Goal: Task Accomplishment & Management: Use online tool/utility

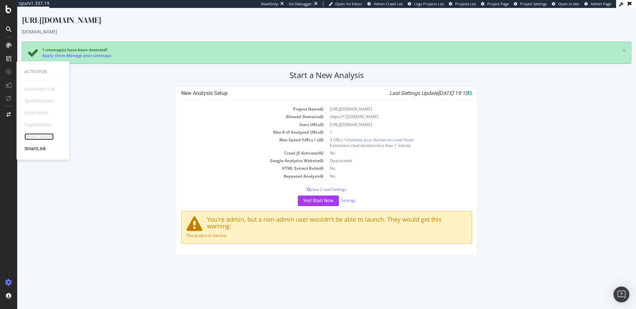
click at [43, 136] on div "SmartContent" at bounding box center [39, 137] width 29 height 7
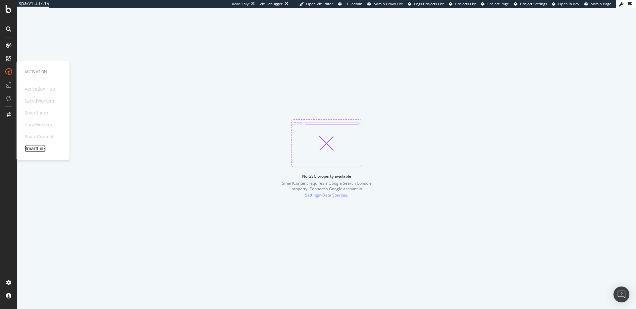
click at [41, 148] on div "SmartLink" at bounding box center [35, 148] width 21 height 7
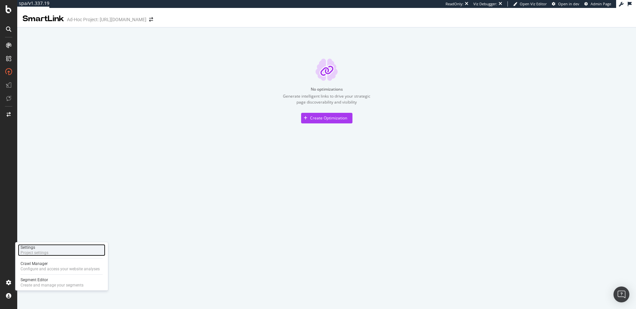
click at [41, 253] on div "Project settings" at bounding box center [35, 252] width 28 height 5
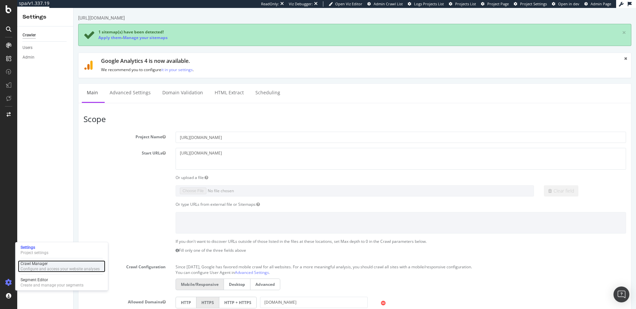
click at [49, 270] on div "Configure and access your website analyses" at bounding box center [60, 269] width 79 height 5
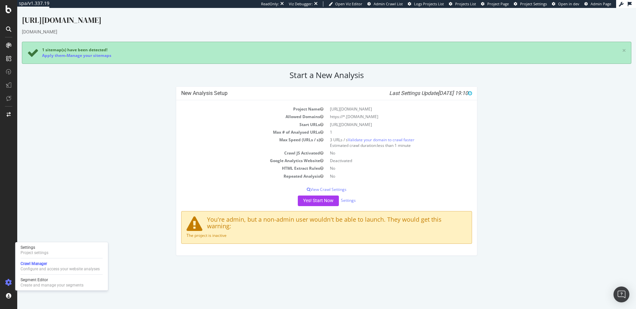
click at [48, 257] on div "Settings Project settings Crawl Manager Configure and access your website analy…" at bounding box center [61, 267] width 93 height 48
drag, startPoint x: 48, startPoint y: 252, endPoint x: 48, endPoint y: 249, distance: 3.7
click at [48, 252] on div "Project settings" at bounding box center [35, 252] width 28 height 5
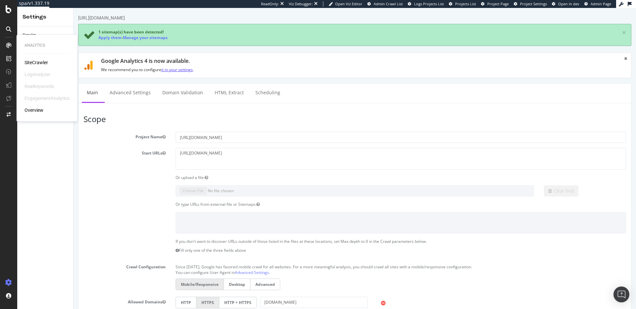
click at [186, 70] on link "it in your settings" at bounding box center [176, 70] width 31 height 6
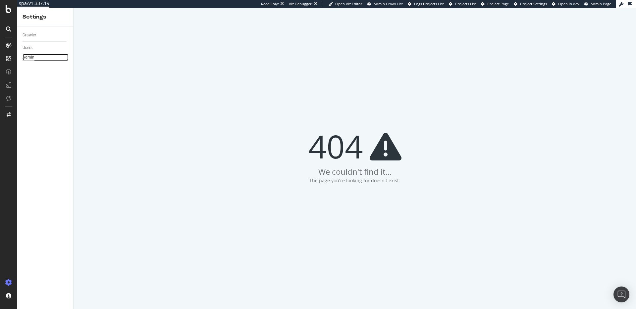
click at [29, 56] on div "Admin" at bounding box center [29, 57] width 12 height 7
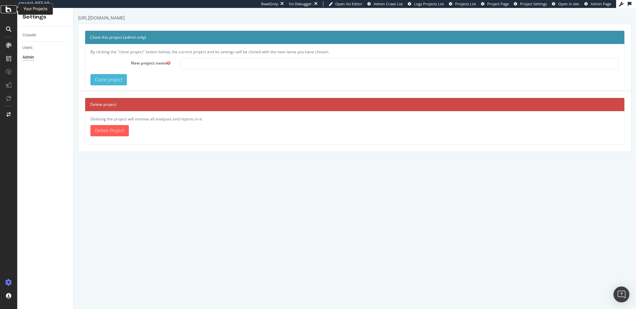
click at [10, 7] on icon at bounding box center [9, 9] width 6 height 8
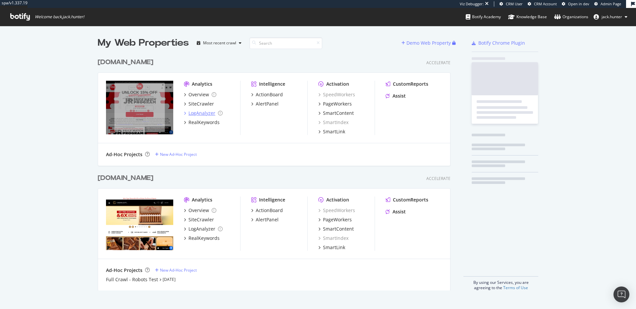
scroll to position [241, 358]
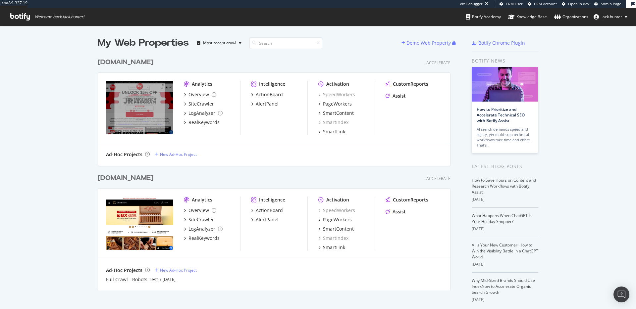
click at [120, 61] on div "jrcigars.com" at bounding box center [126, 63] width 56 height 10
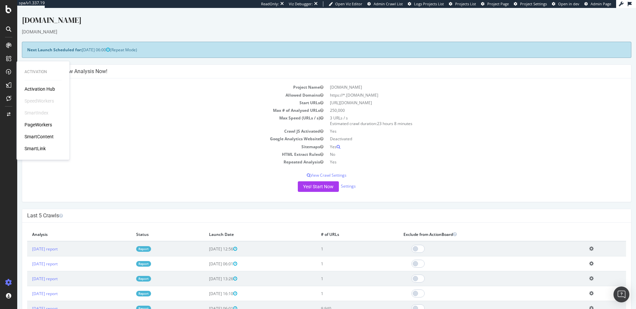
click at [38, 135] on div "SmartContent" at bounding box center [39, 137] width 29 height 7
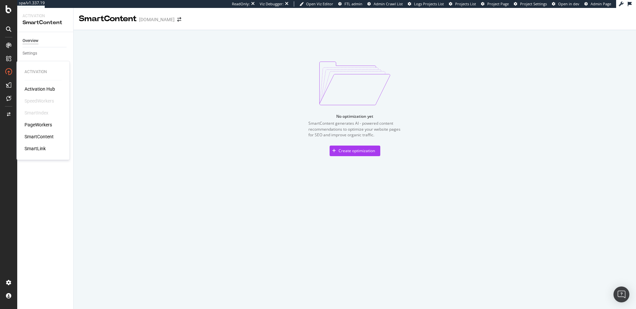
click at [38, 148] on div "SmartLink" at bounding box center [35, 148] width 21 height 7
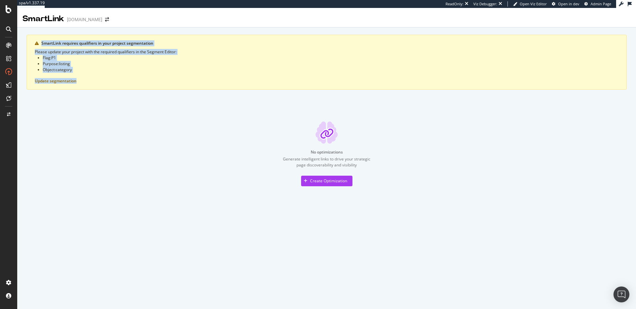
drag, startPoint x: 27, startPoint y: 35, endPoint x: 189, endPoint y: 84, distance: 168.3
click at [189, 84] on div "SmartLink requires qualifiers in your project segmentation Please update your p…" at bounding box center [327, 62] width 600 height 55
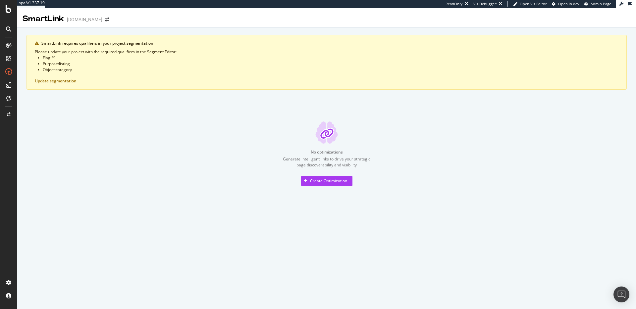
click at [161, 78] on div "SmartLink requires qualifiers in your project segmentation Please update your p…" at bounding box center [327, 62] width 600 height 55
drag, startPoint x: 169, startPoint y: 81, endPoint x: 92, endPoint y: 86, distance: 77.1
click at [168, 81] on div "SmartLink requires qualifiers in your project segmentation Please update your p…" at bounding box center [327, 62] width 600 height 55
click at [69, 81] on button "Update segmentation" at bounding box center [56, 81] width 42 height 5
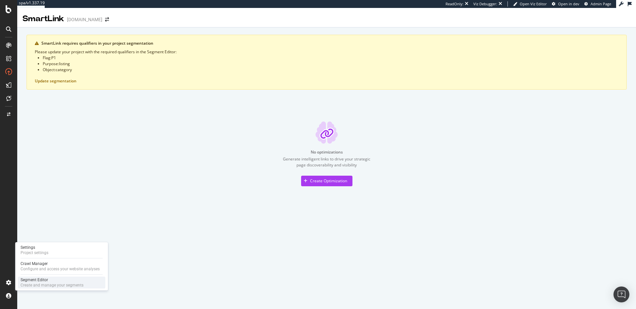
click at [24, 281] on div "Segment Editor" at bounding box center [52, 280] width 63 height 5
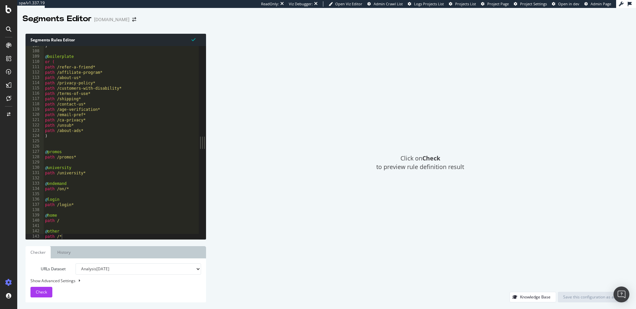
scroll to position [565, 0]
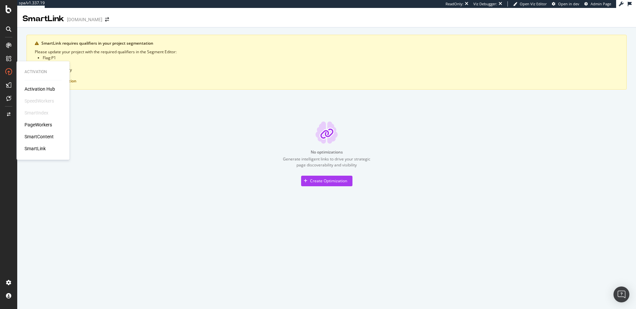
click at [41, 134] on div "SmartContent" at bounding box center [39, 137] width 29 height 7
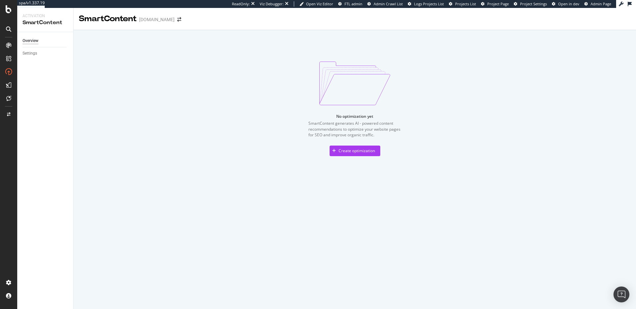
click at [96, 16] on div "SmartContent" at bounding box center [108, 18] width 58 height 11
click at [37, 151] on div "SmartLink" at bounding box center [35, 148] width 21 height 7
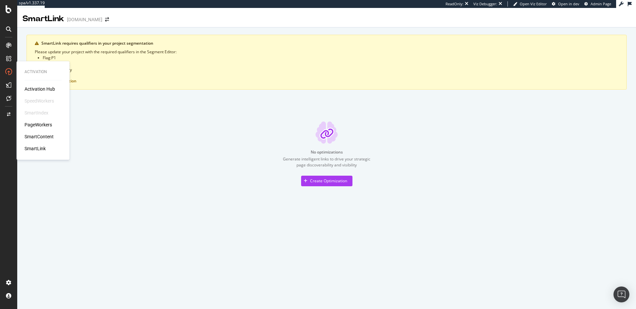
click at [44, 112] on div "SmartIndex" at bounding box center [37, 113] width 24 height 7
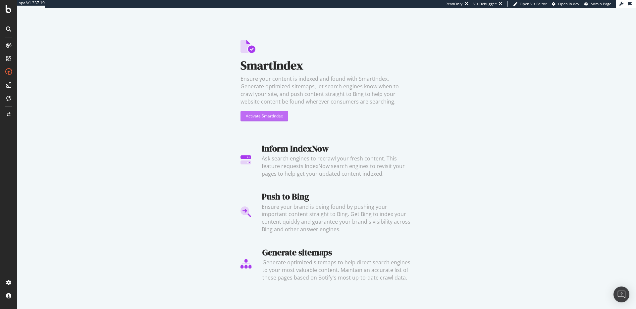
click at [258, 116] on div "Activate SmartIndex" at bounding box center [264, 116] width 37 height 6
click at [251, 115] on div "Activate SmartIndex" at bounding box center [264, 116] width 37 height 6
click at [237, 120] on div "SmartIndex Ensure your content is indexed and found with SmartIndex. Generate o…" at bounding box center [326, 149] width 619 height 282
